Goal: Transaction & Acquisition: Obtain resource

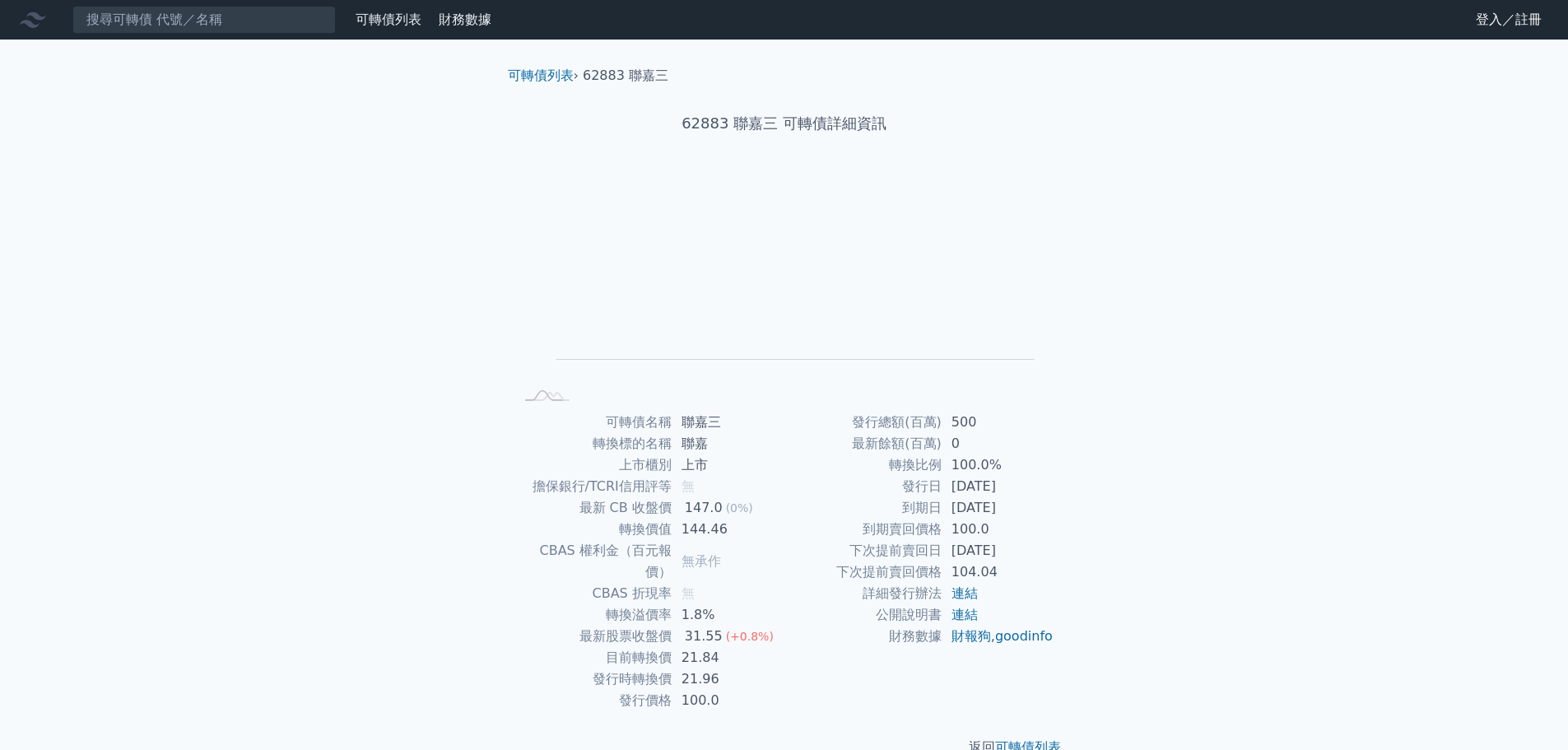
click at [403, 23] on link "可轉債列表" at bounding box center [389, 20] width 66 height 16
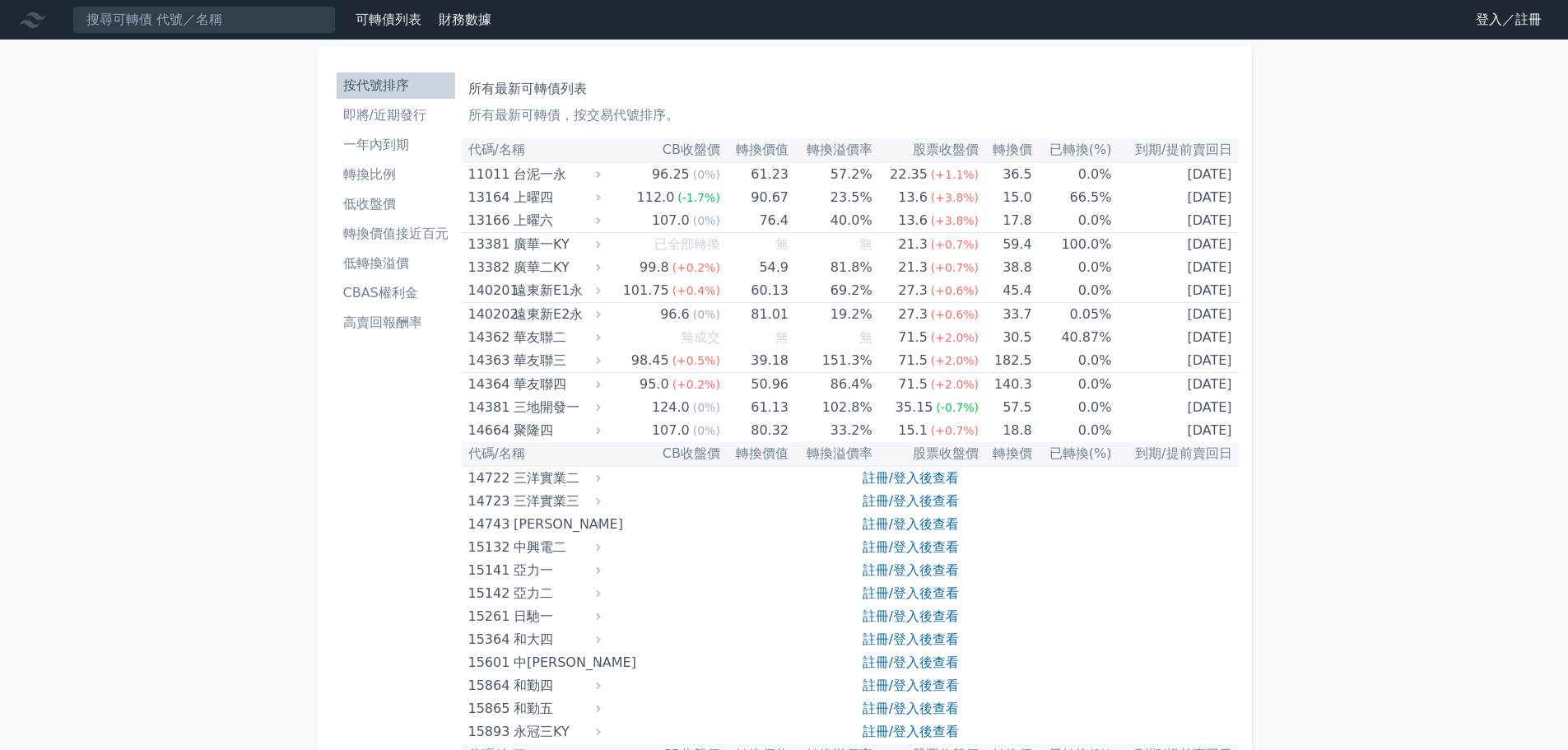
click at [1484, 24] on link "登入／註冊" at bounding box center [1508, 20] width 92 height 27
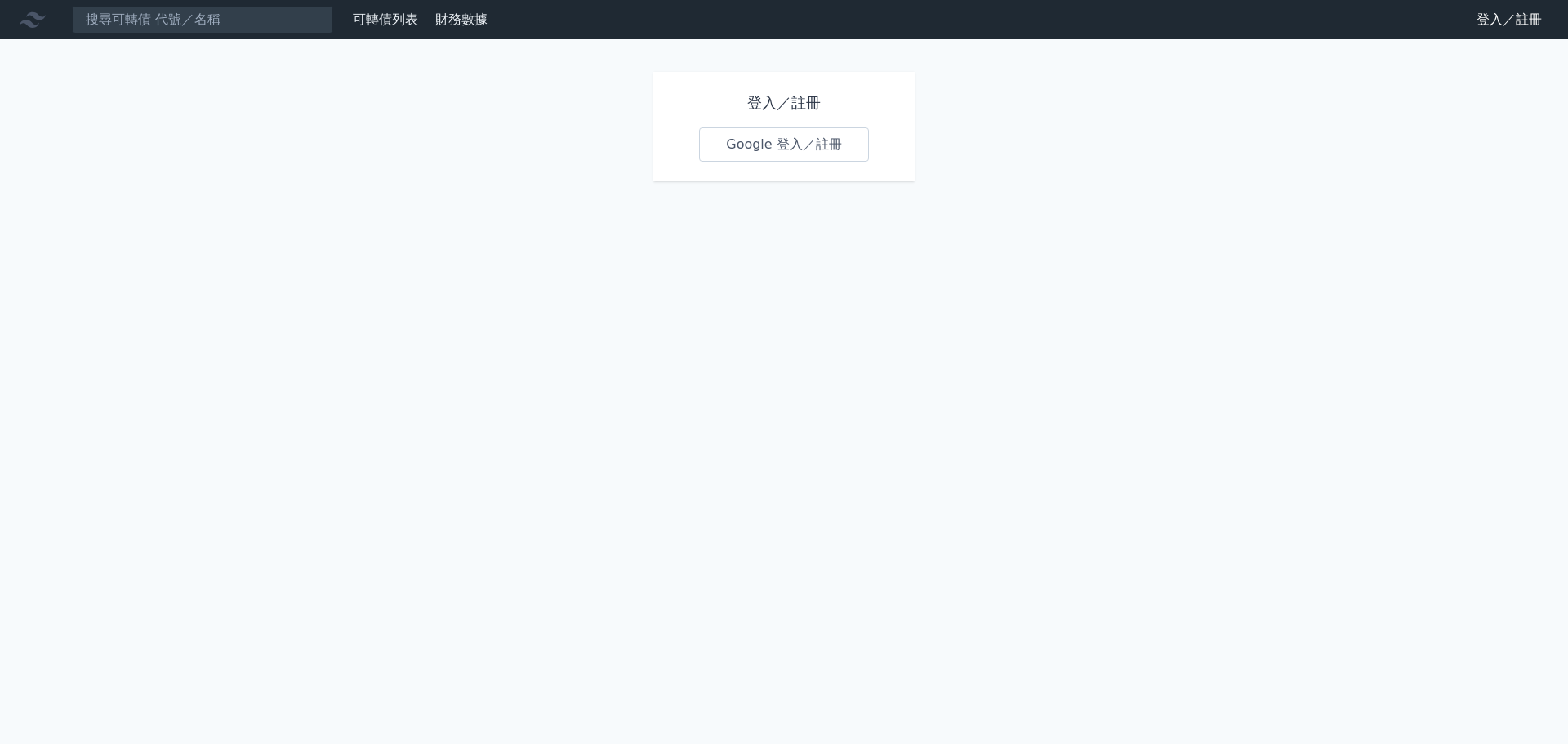
click at [746, 139] on link "Google 登入／註冊" at bounding box center [784, 144] width 169 height 34
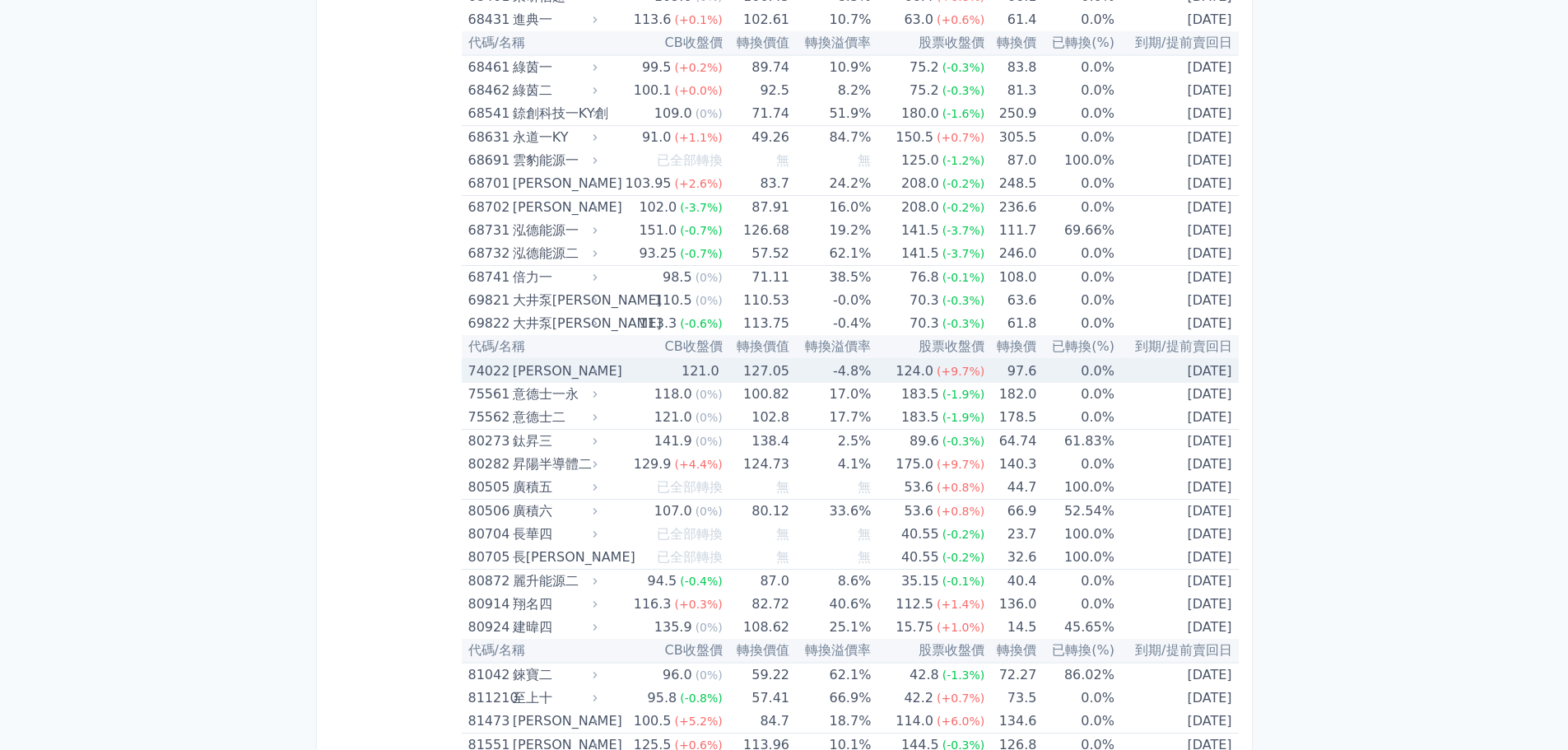
scroll to position [8643, 0]
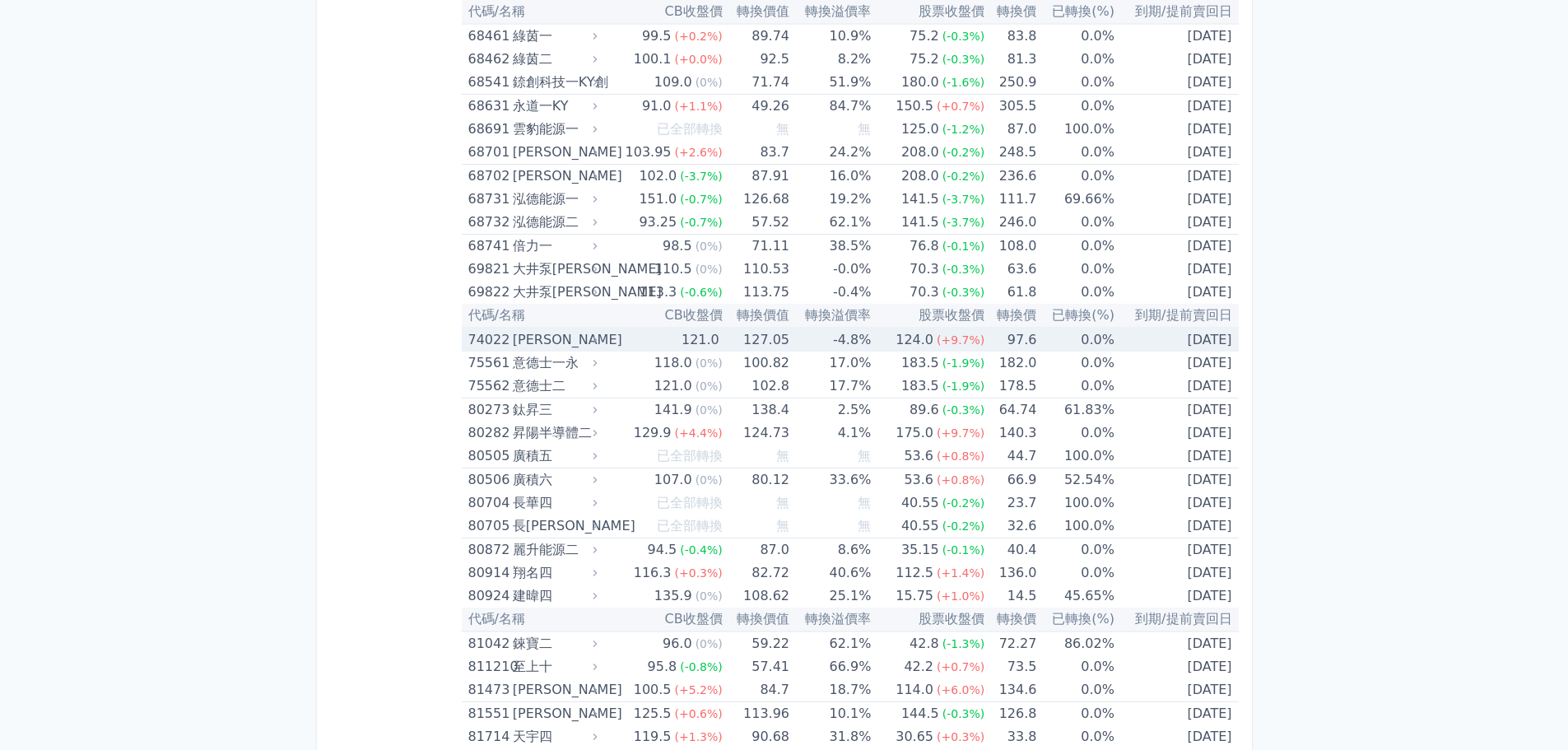
click at [553, 331] on div "[PERSON_NAME]" at bounding box center [553, 340] width 82 height 23
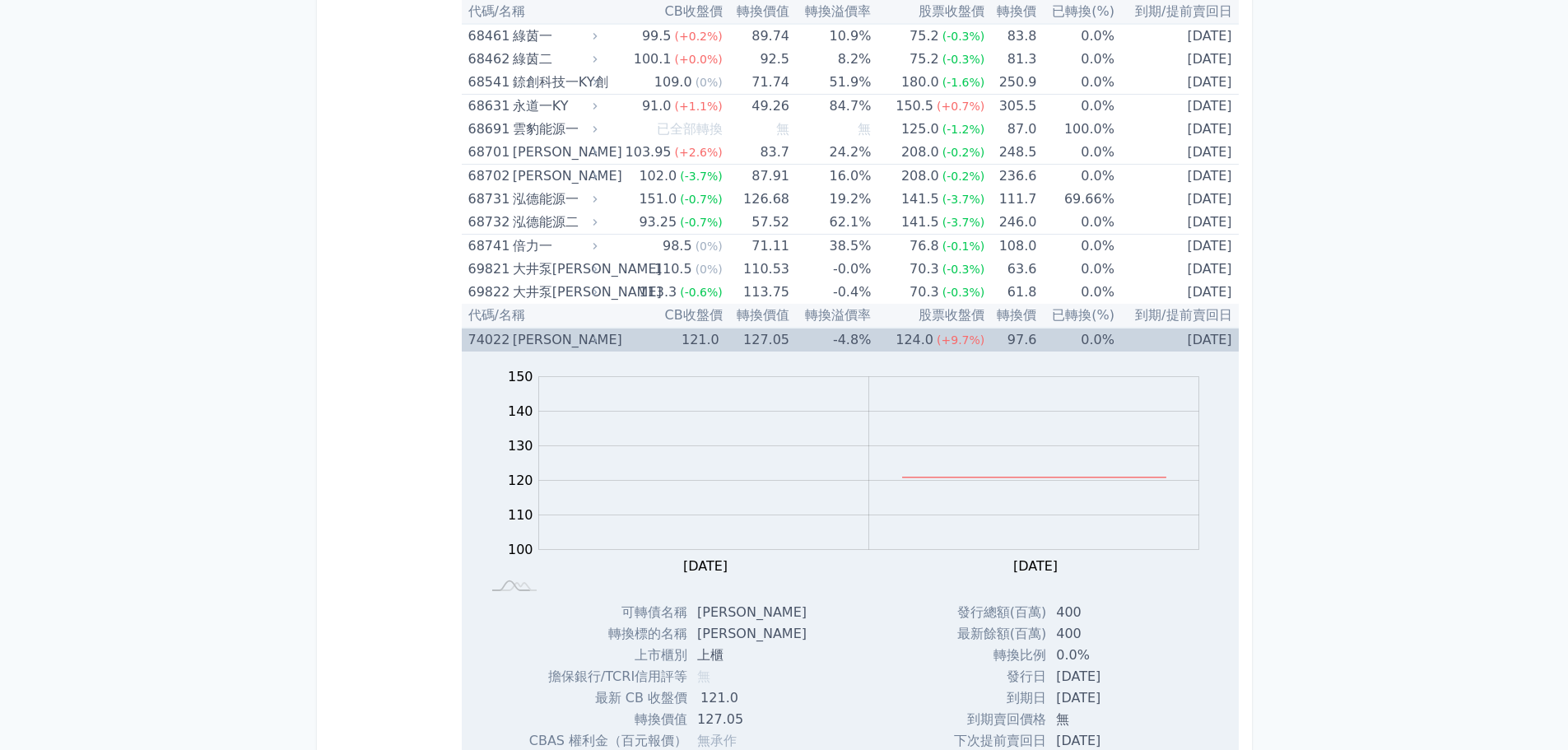
click at [593, 333] on div "[PERSON_NAME]" at bounding box center [553, 340] width 82 height 23
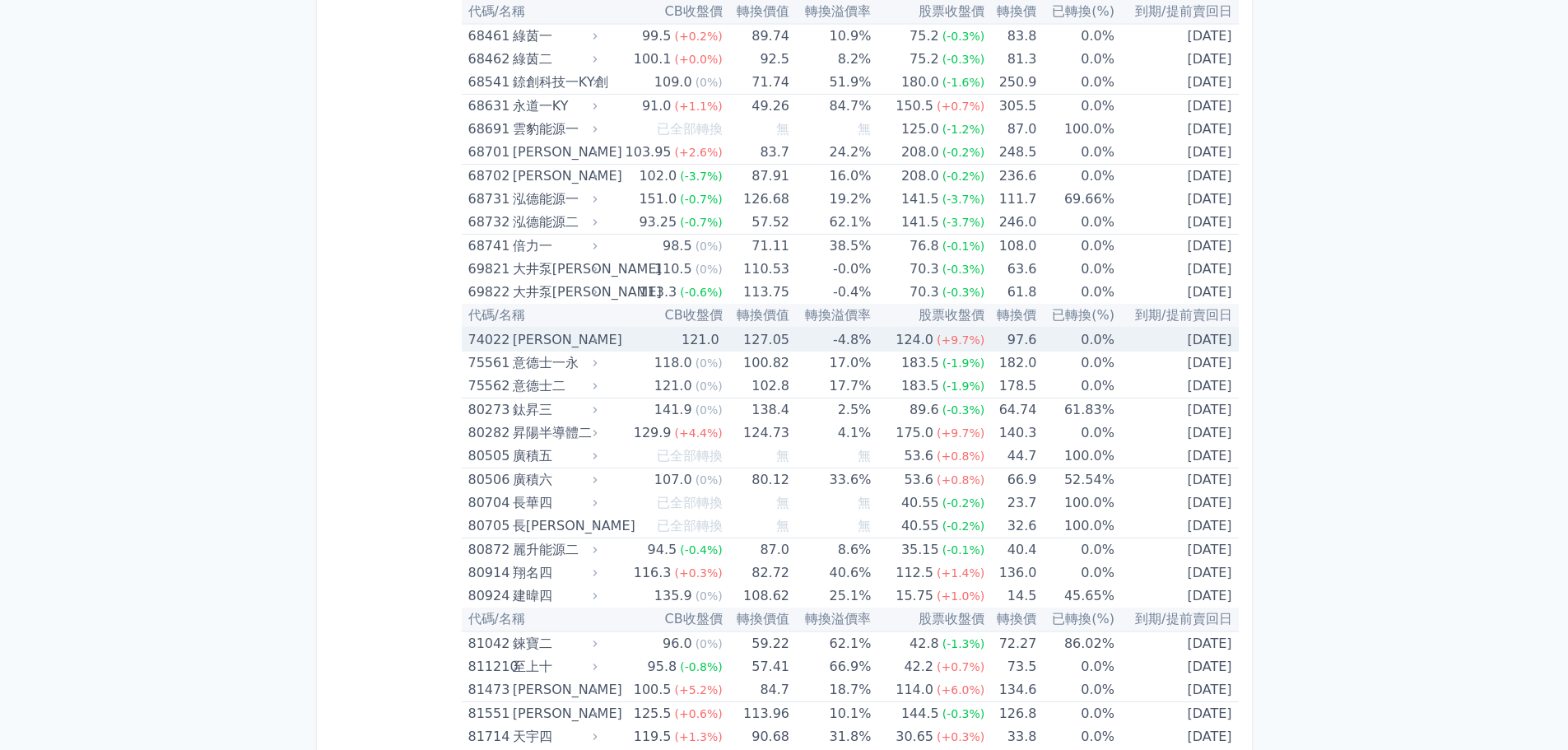
click at [599, 336] on icon at bounding box center [594, 340] width 11 height 11
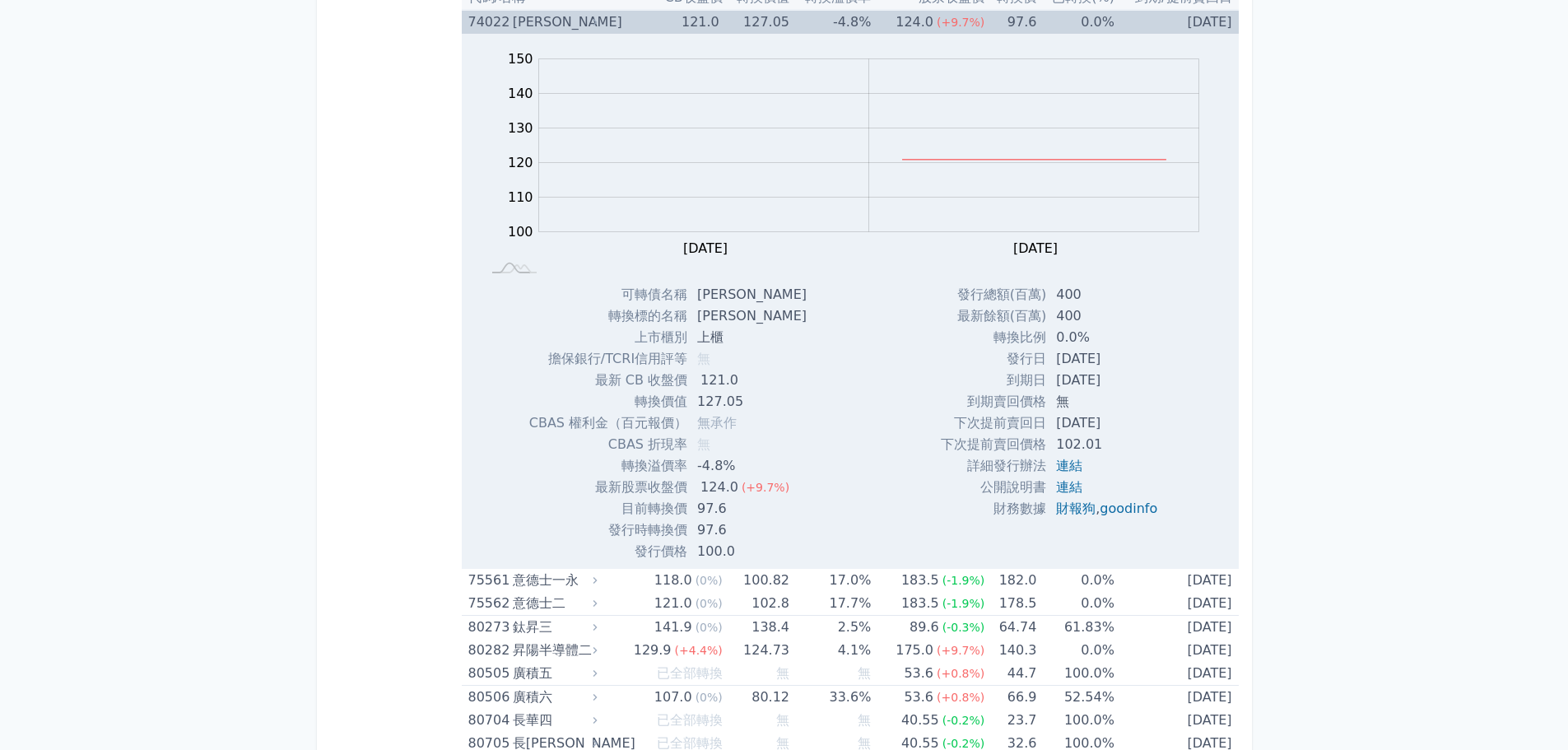
scroll to position [8973, 0]
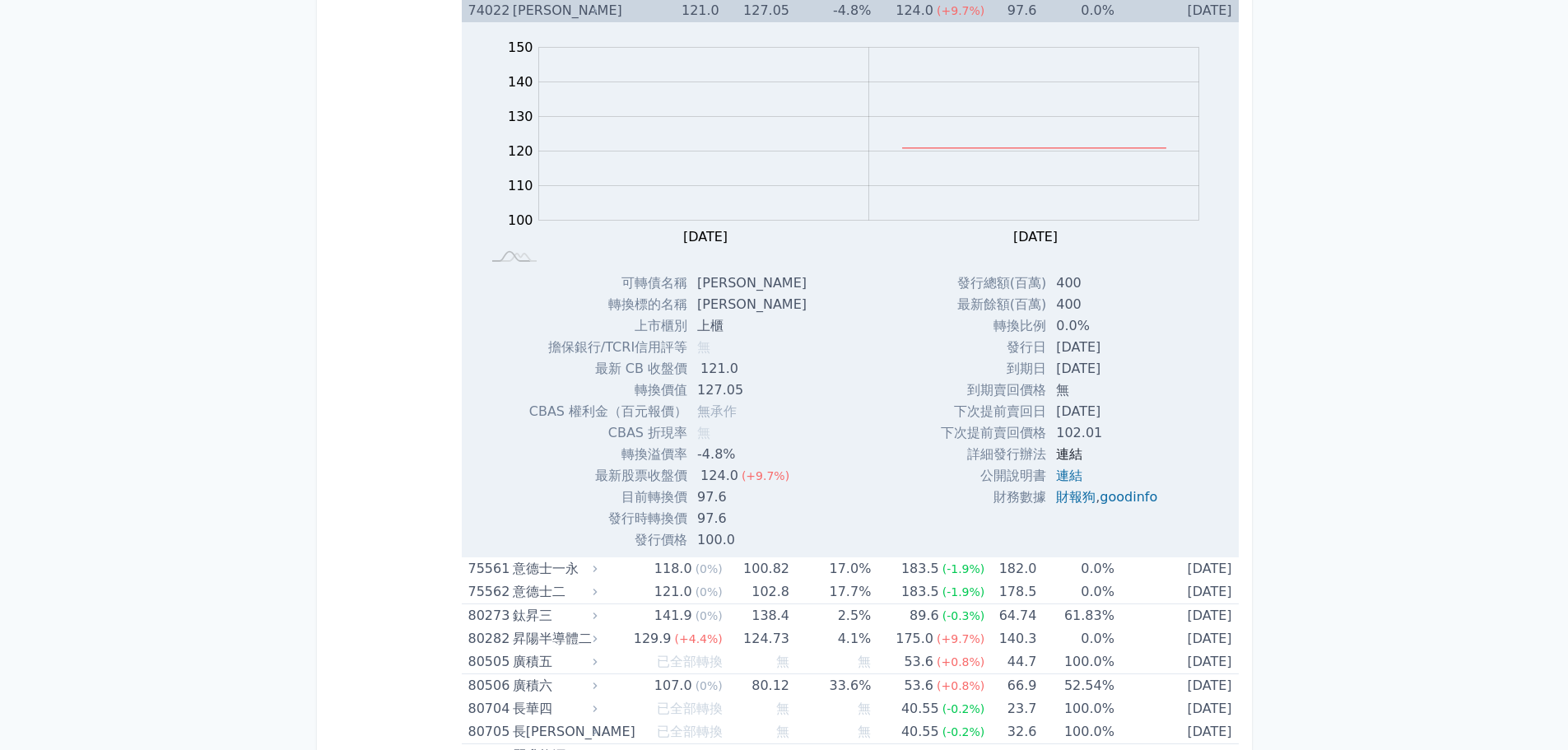
click at [1066, 456] on link "連結" at bounding box center [1069, 454] width 27 height 16
click at [1073, 469] on link "連結" at bounding box center [1069, 476] width 27 height 16
